Goal: Find contact information: Find contact information

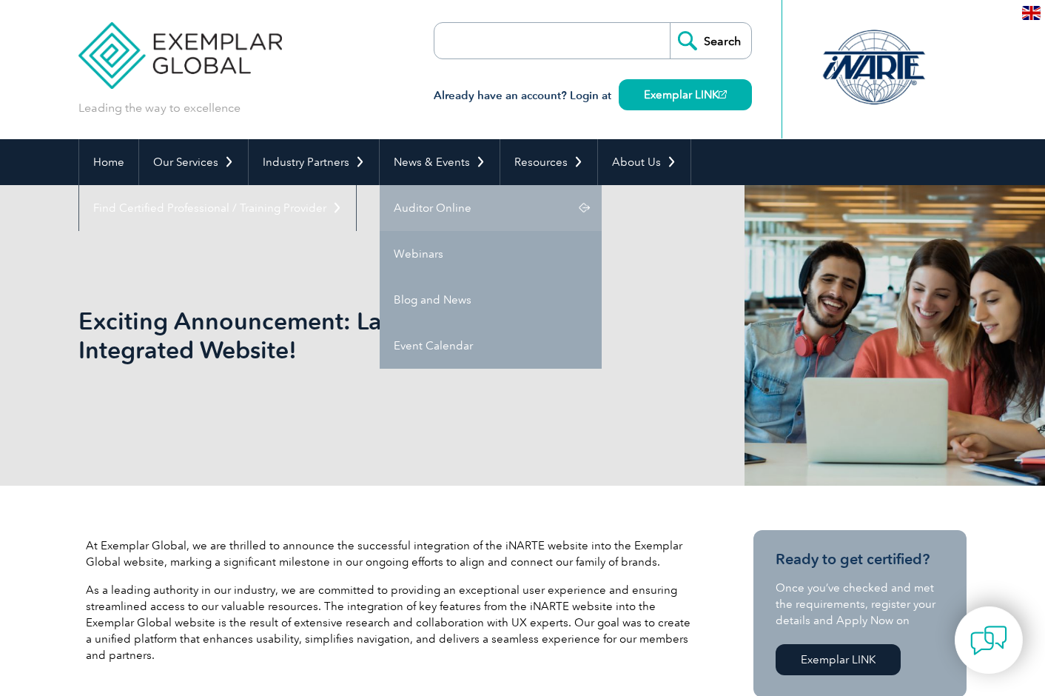
click at [441, 205] on link "Auditor Online" at bounding box center [491, 208] width 222 height 46
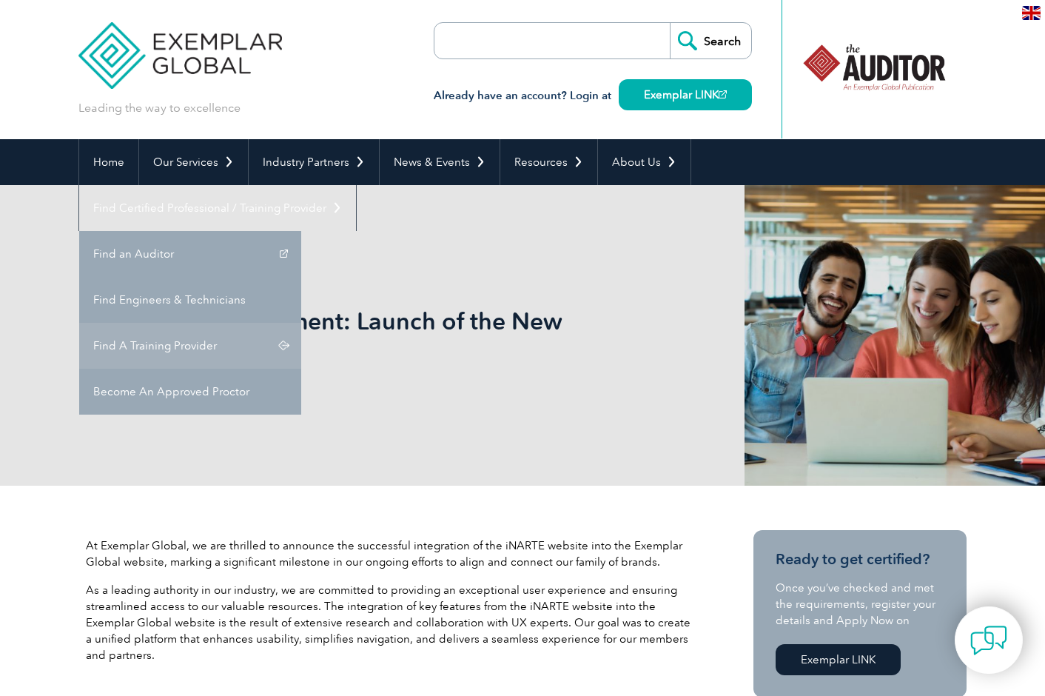
click at [301, 323] on link "Find A Training Provider" at bounding box center [190, 346] width 222 height 46
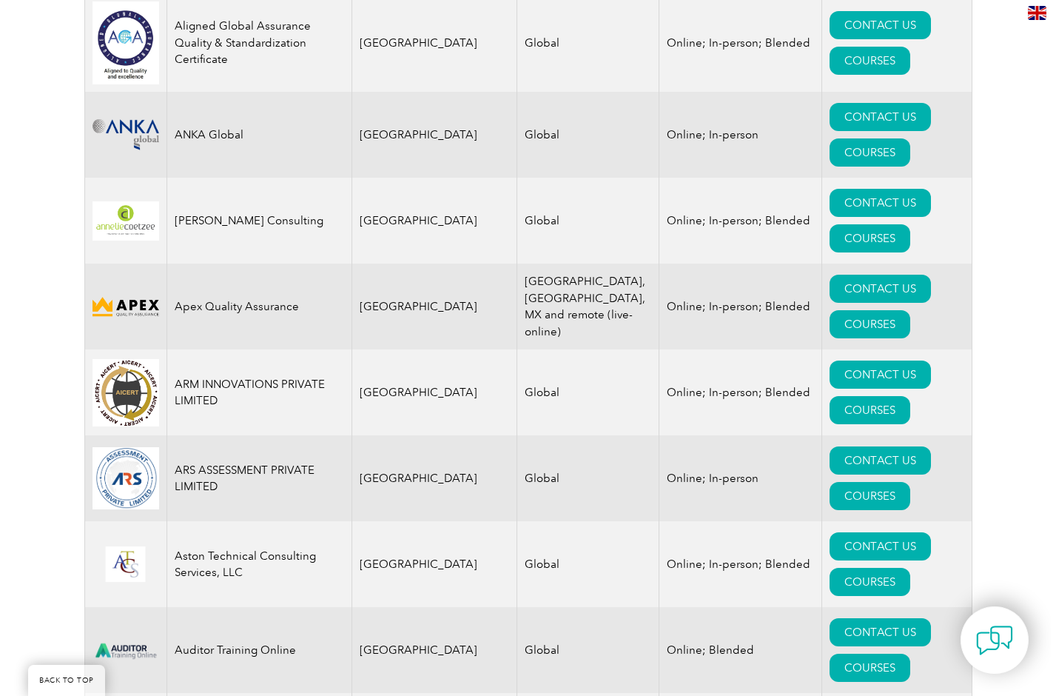
scroll to position [1730, 0]
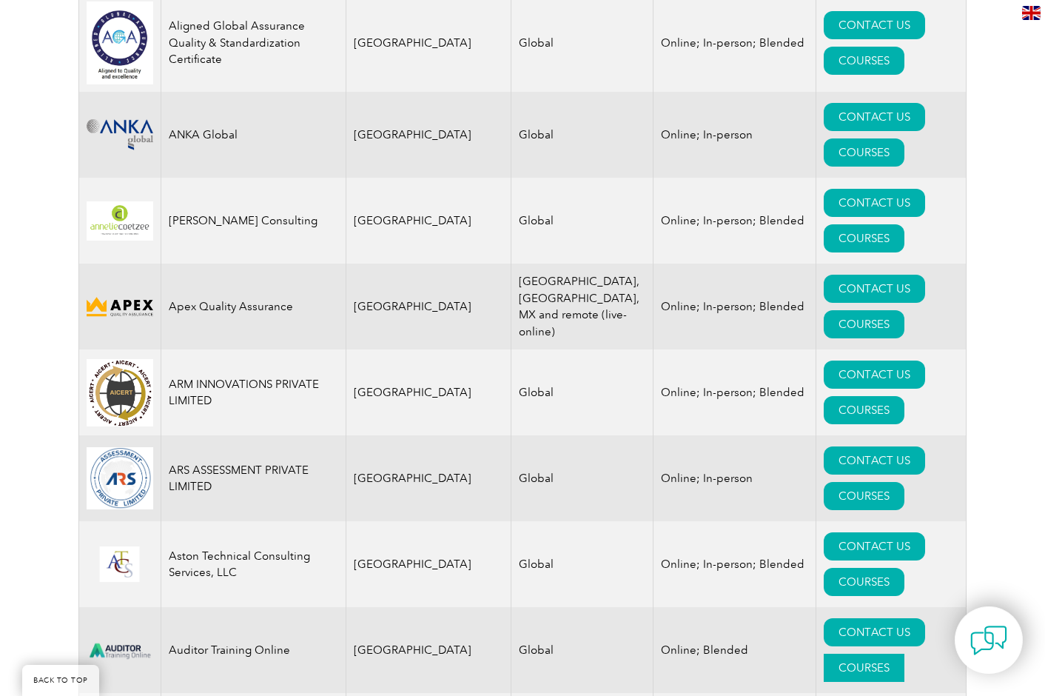
click at [888, 654] on link "COURSES" at bounding box center [864, 668] width 81 height 28
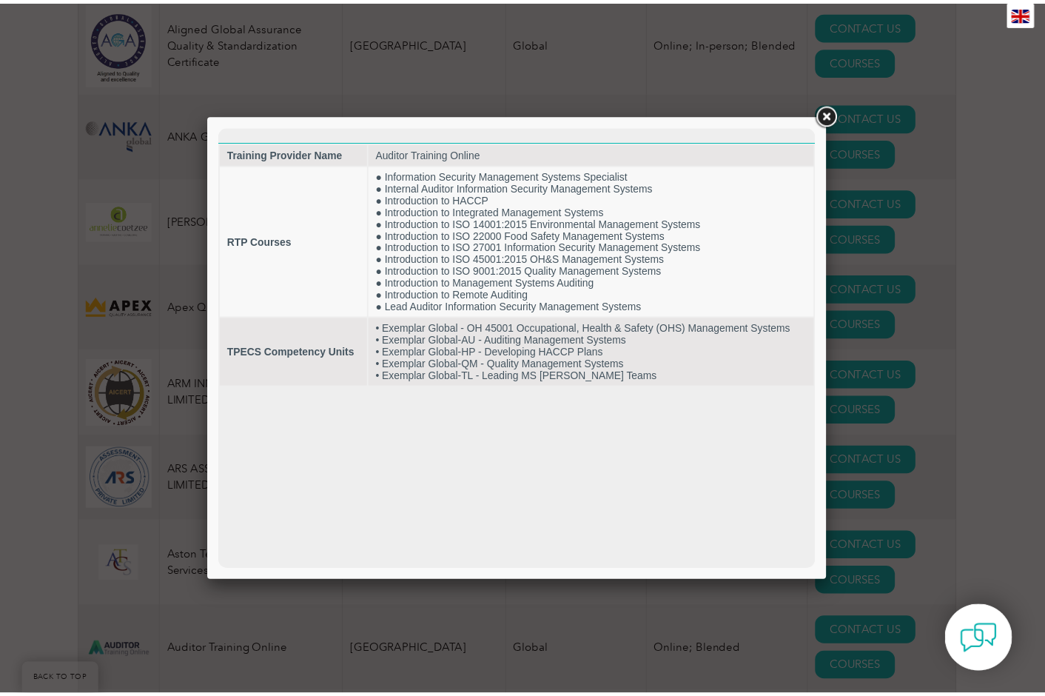
scroll to position [0, 0]
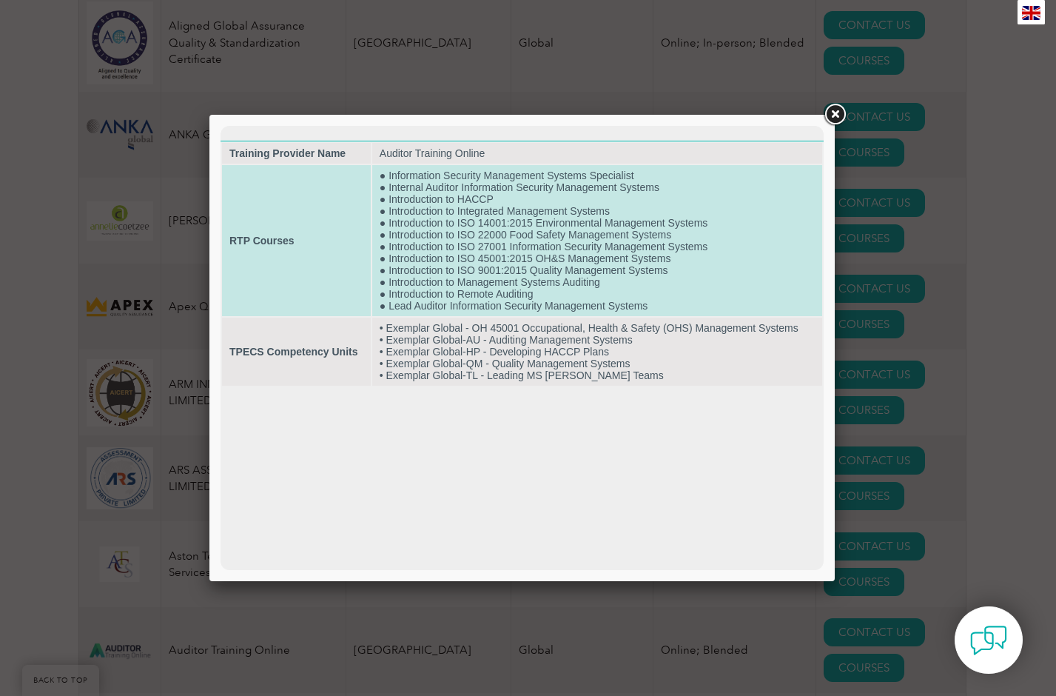
click at [567, 271] on td "● Information Security Management Systems Specialist ● Internal Auditor Informa…" at bounding box center [597, 240] width 450 height 151
click at [592, 275] on td "● Information Security Management Systems Specialist ● Internal Auditor Informa…" at bounding box center [597, 240] width 450 height 151
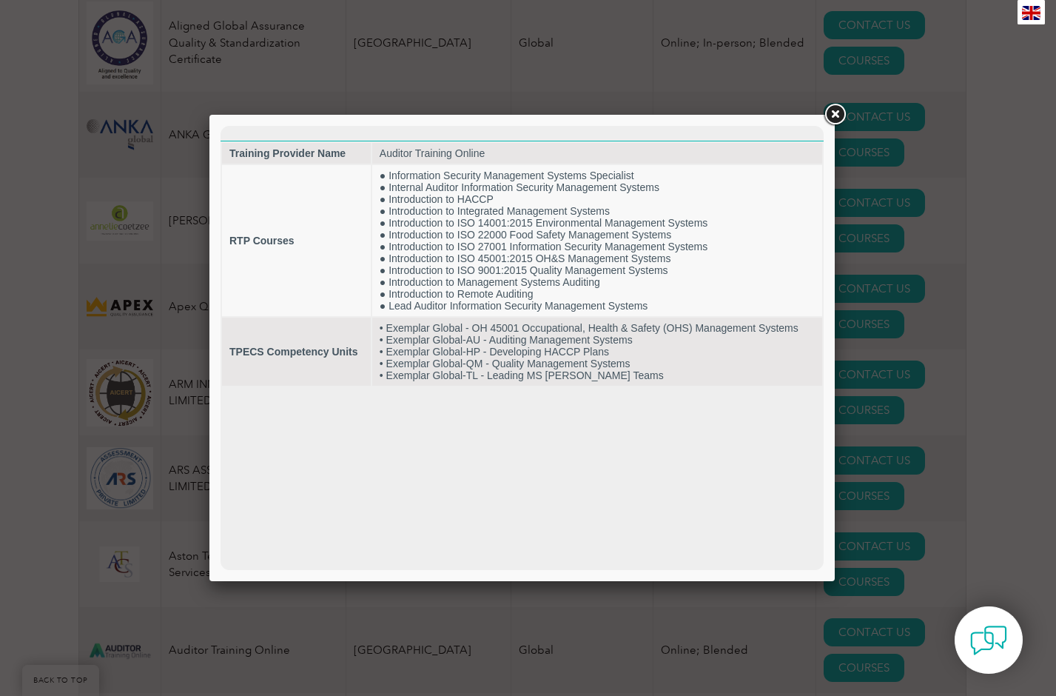
click at [1001, 273] on div at bounding box center [528, 348] width 1056 height 696
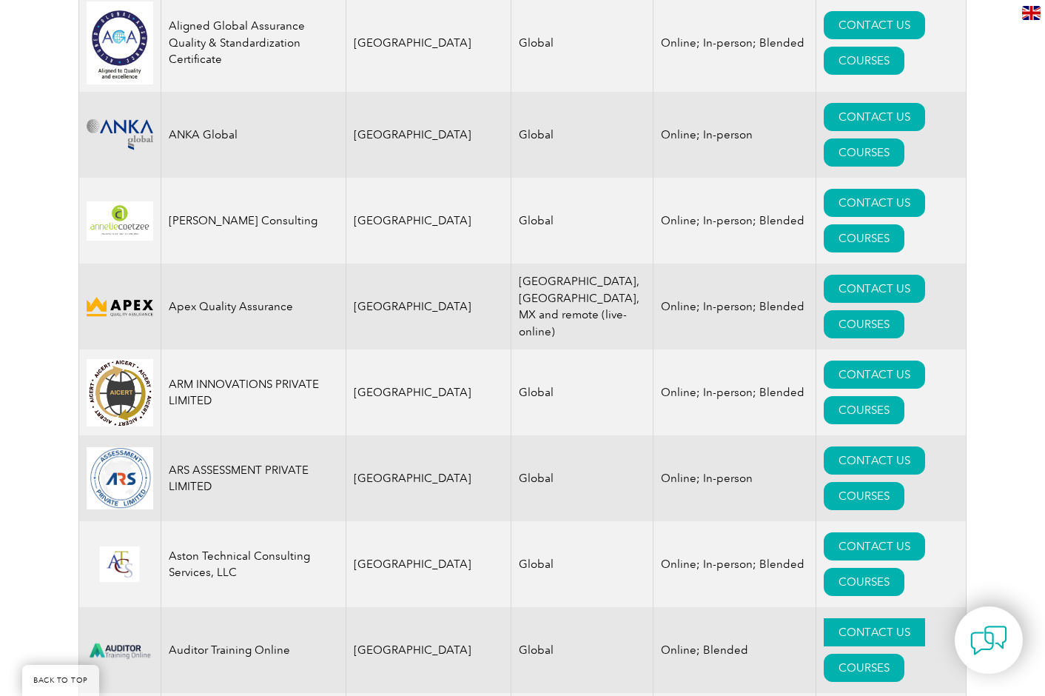
click at [824, 618] on link "CONTACT US" at bounding box center [874, 632] width 101 height 28
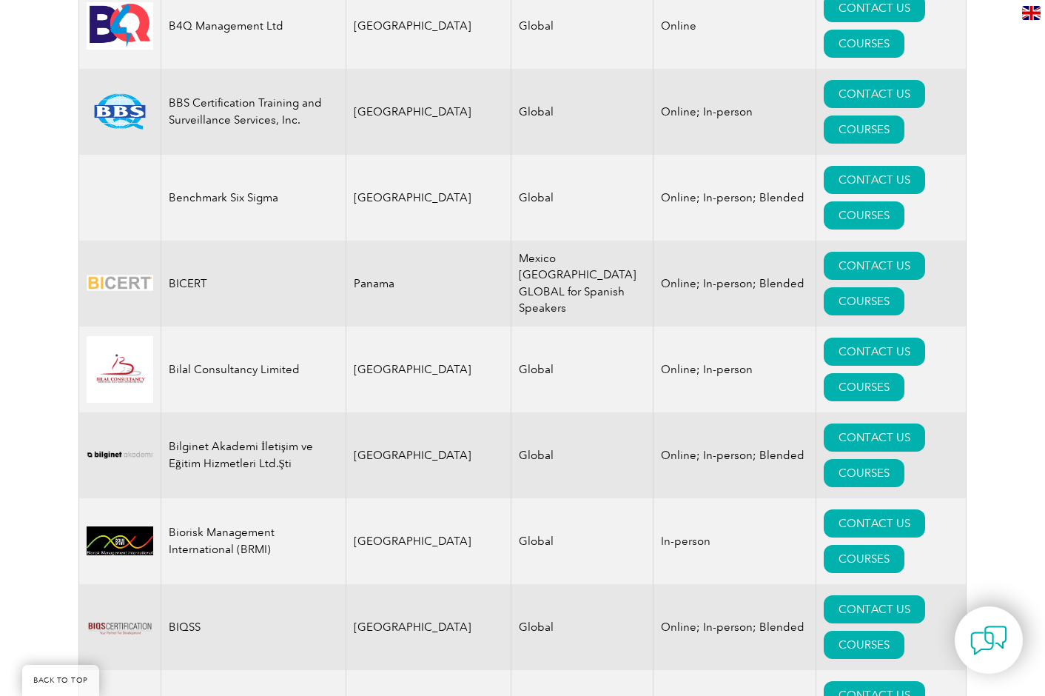
scroll to position [2622, 0]
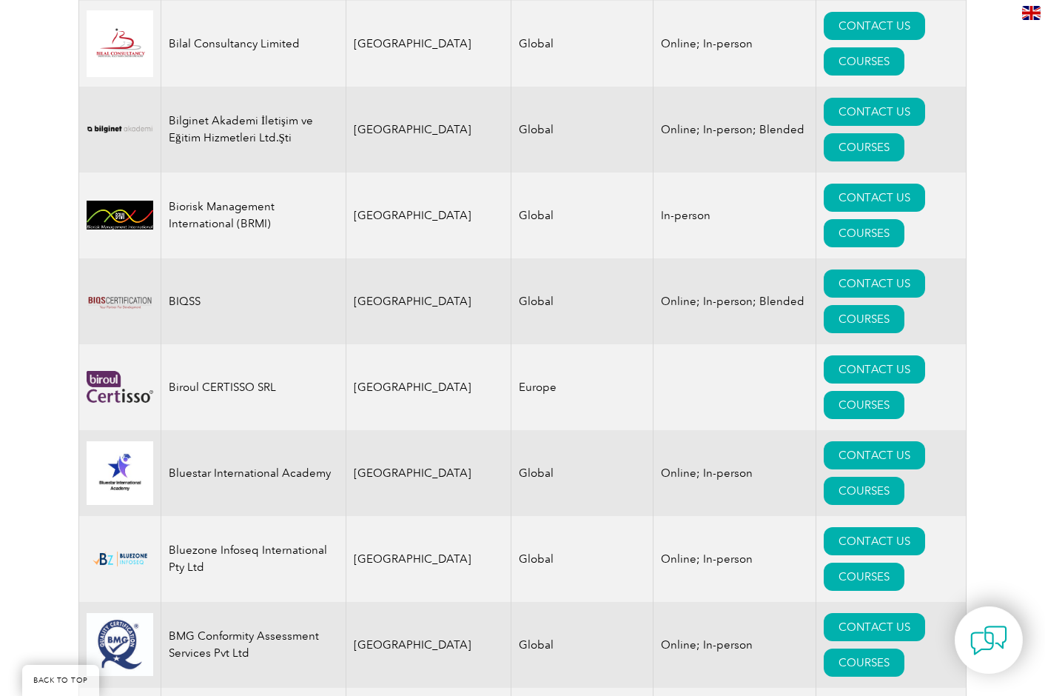
scroll to position [2948, 0]
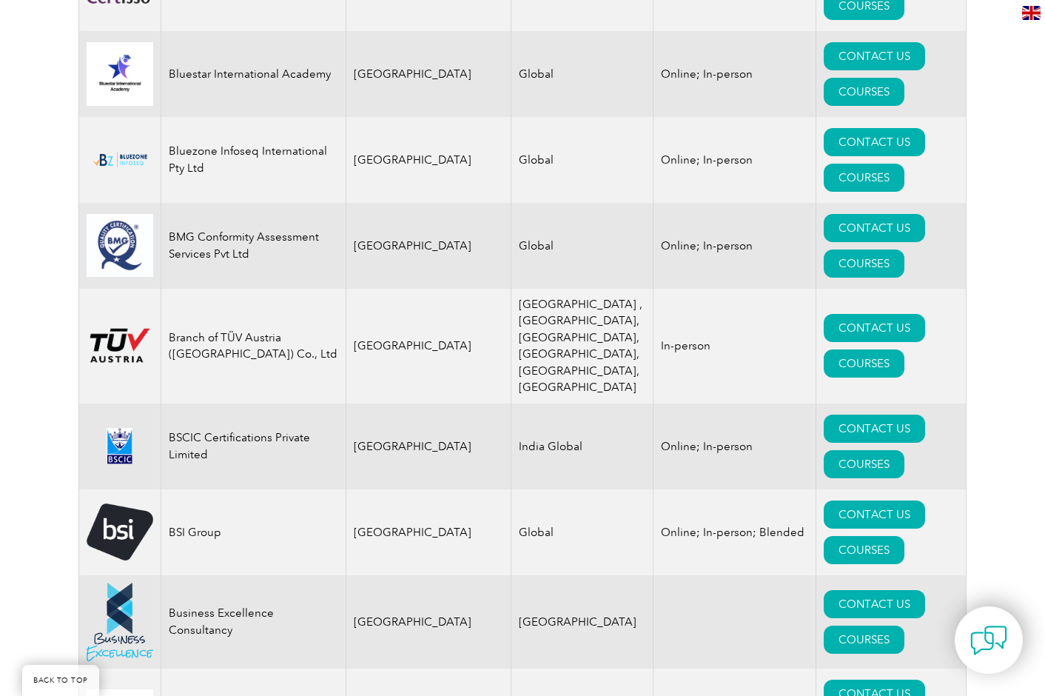
scroll to position [3350, 0]
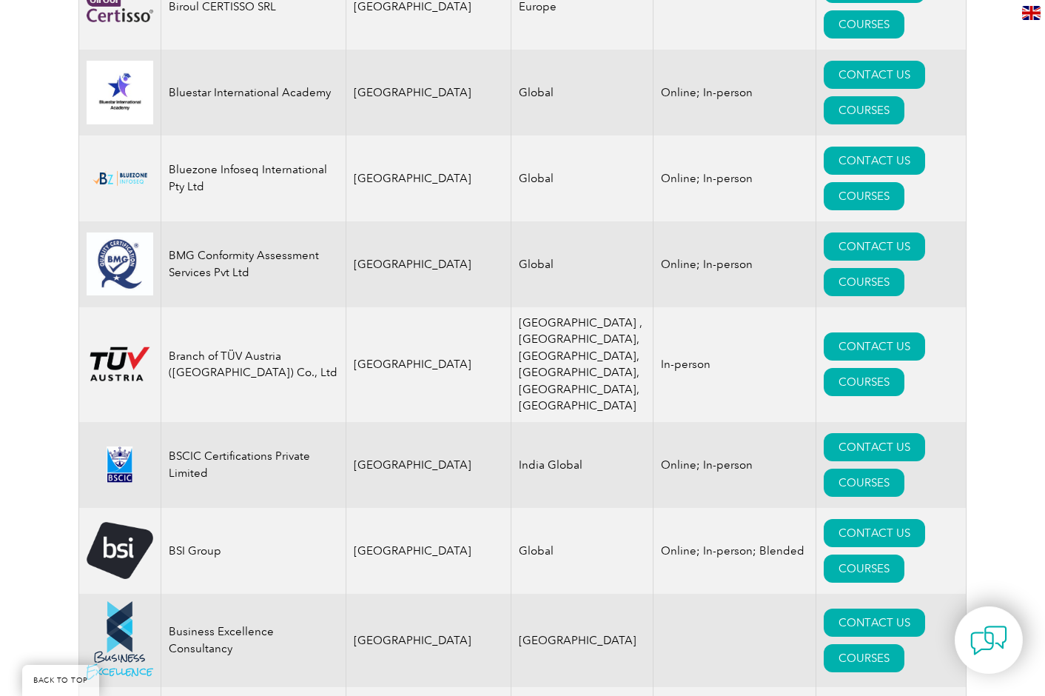
scroll to position [3328, 0]
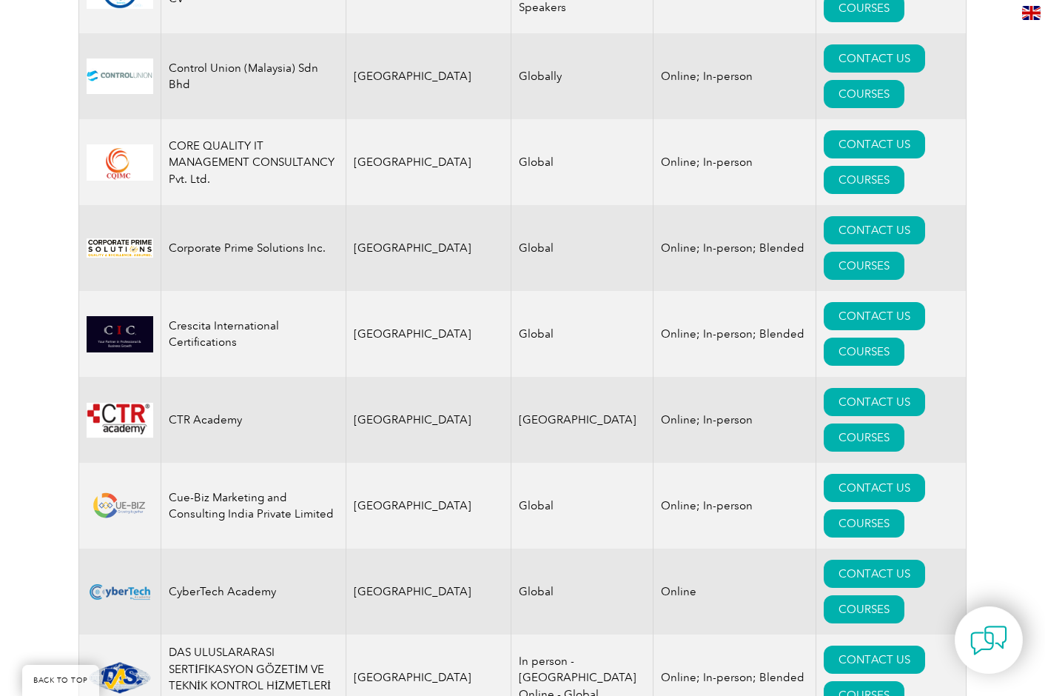
scroll to position [5462, 0]
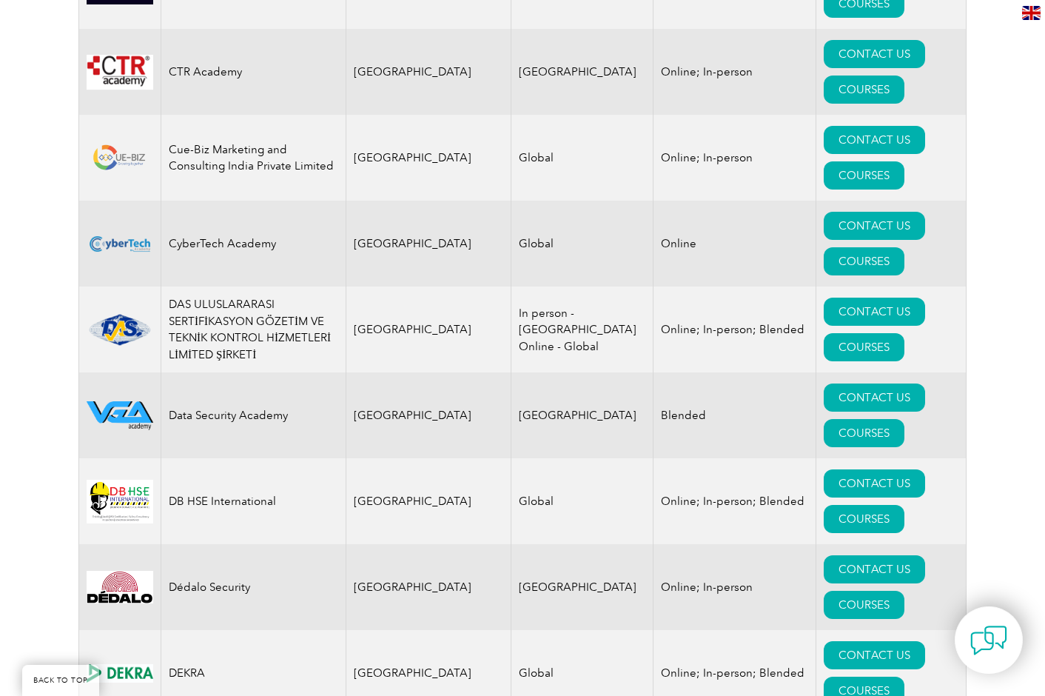
scroll to position [5811, 0]
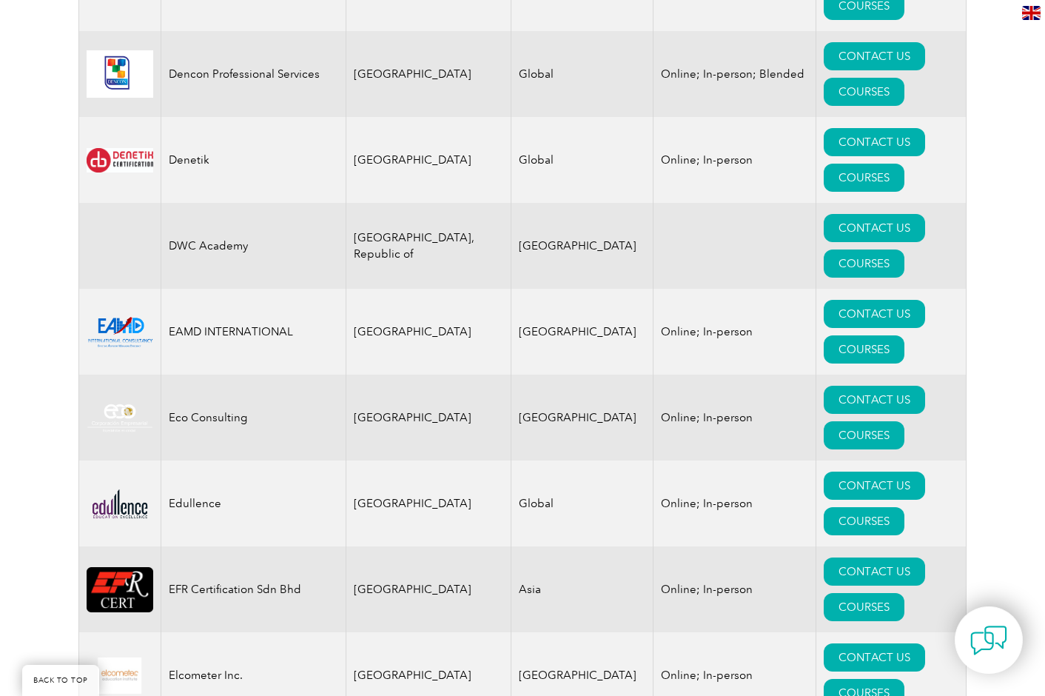
scroll to position [6494, 0]
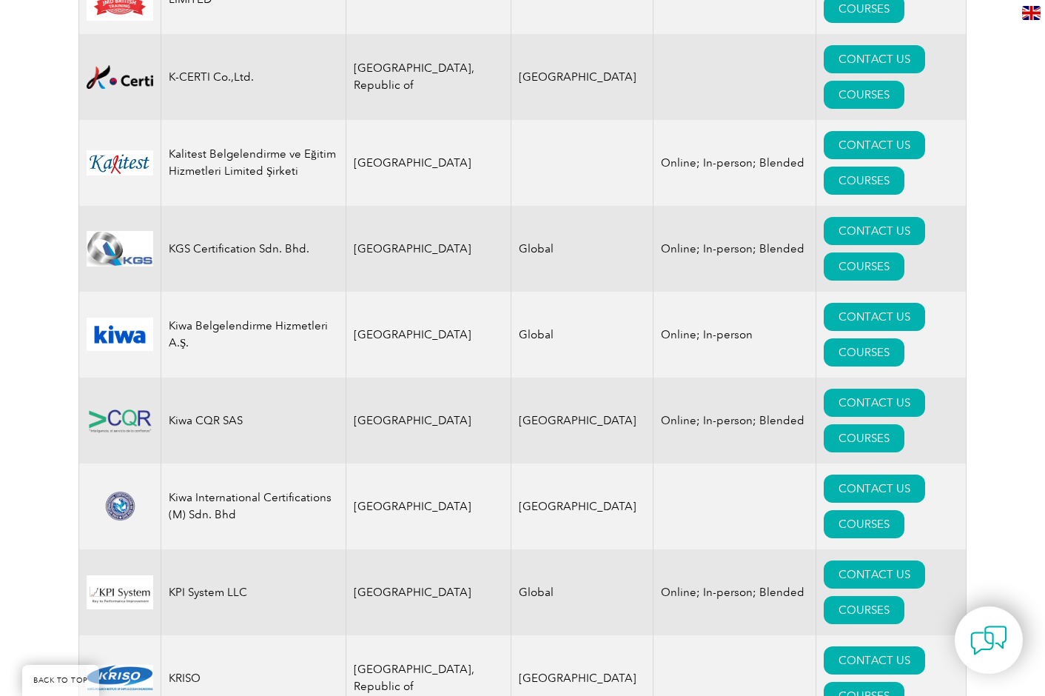
scroll to position [12410, 0]
